Goal: Information Seeking & Learning: Learn about a topic

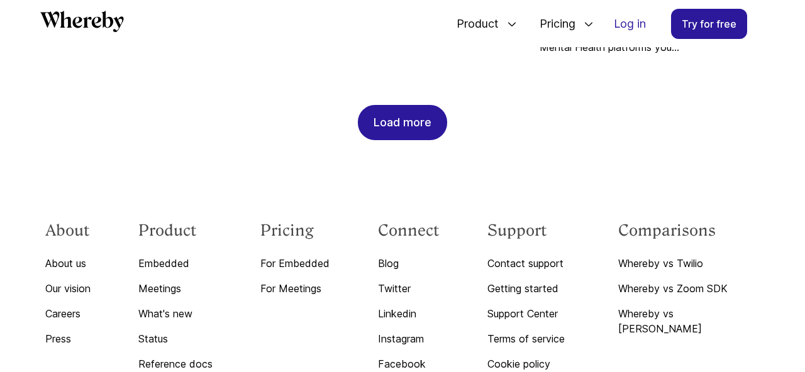
scroll to position [1392, 0]
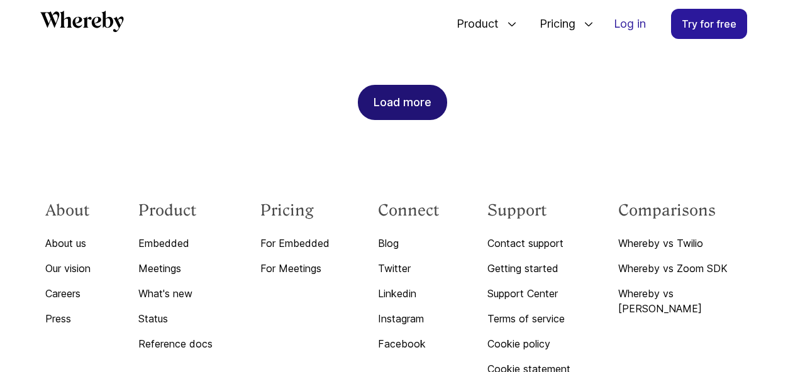
click at [414, 95] on div "Load more" at bounding box center [403, 103] width 58 height 34
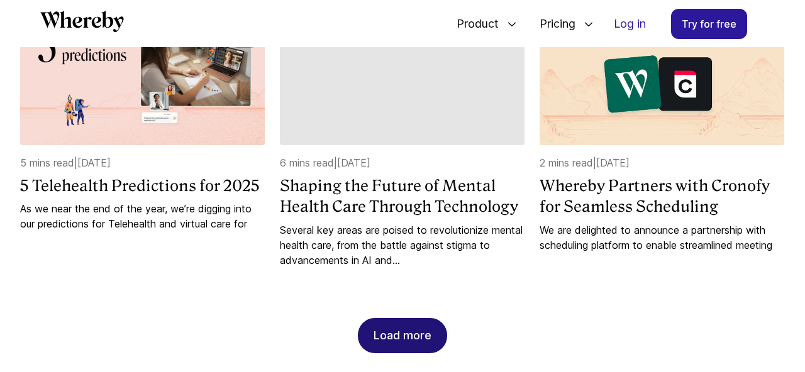
scroll to position [1778, 0]
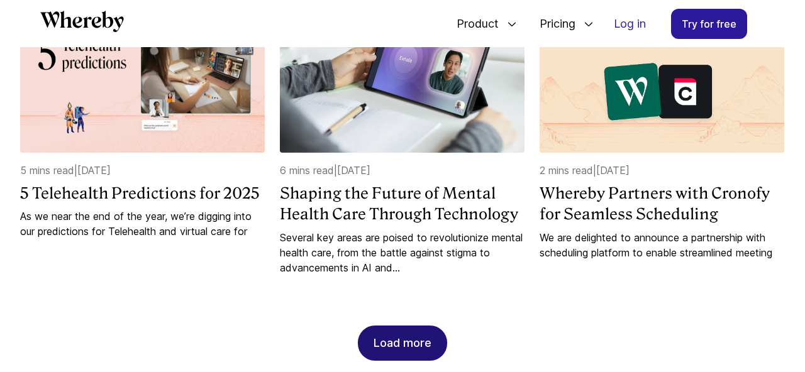
click at [397, 326] on div "Load more" at bounding box center [403, 343] width 58 height 34
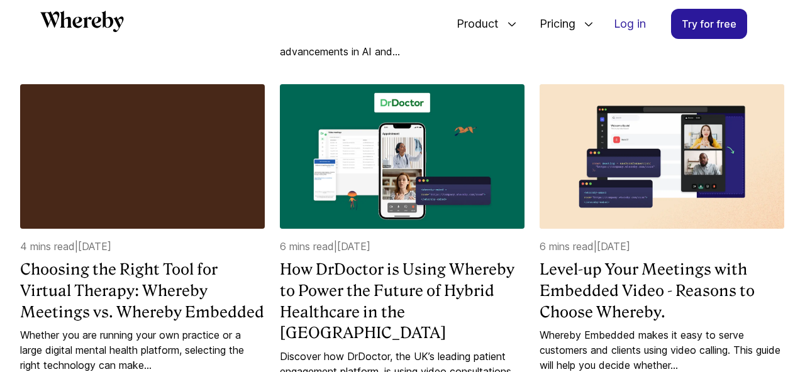
scroll to position [2010, 0]
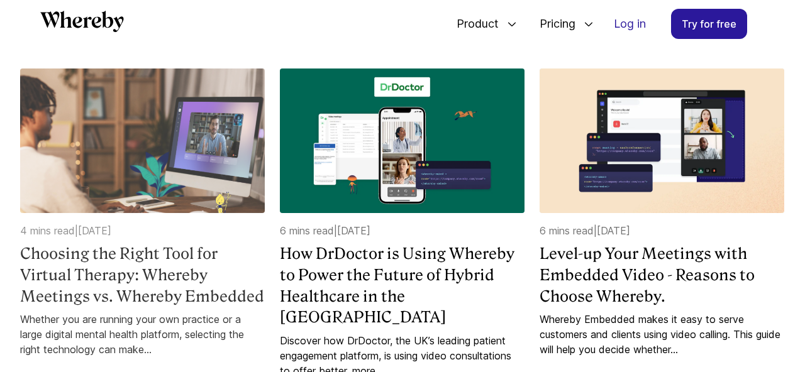
click at [131, 243] on h4 "Choosing the Right Tool for Virtual Therapy: Whereby Meetings vs. Whereby Embed…" at bounding box center [142, 275] width 245 height 64
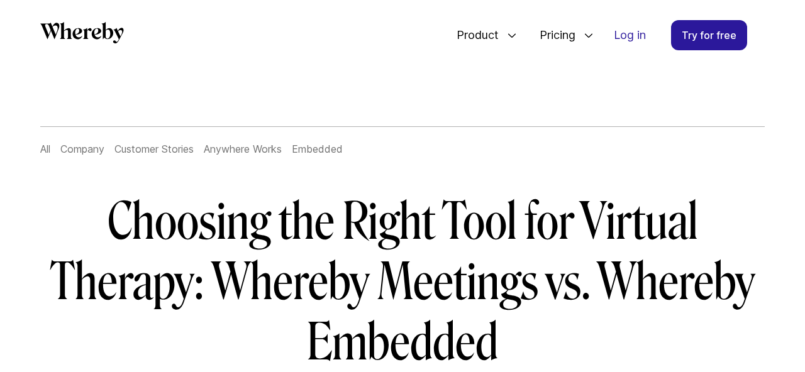
scroll to position [81, 0]
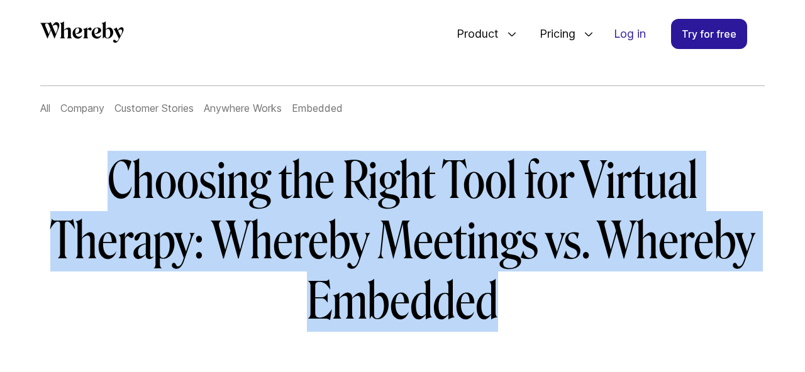
drag, startPoint x: 522, startPoint y: 320, endPoint x: 107, endPoint y: 168, distance: 442.1
click at [108, 174] on h1 "Choosing the Right Tool for Virtual Therapy: Whereby Meetings vs. Whereby Embed…" at bounding box center [402, 241] width 724 height 181
copy h1 "Choosing the Right Tool for Virtual Therapy: Whereby Meetings vs. Whereby Embed…"
